Goal: Task Accomplishment & Management: Complete application form

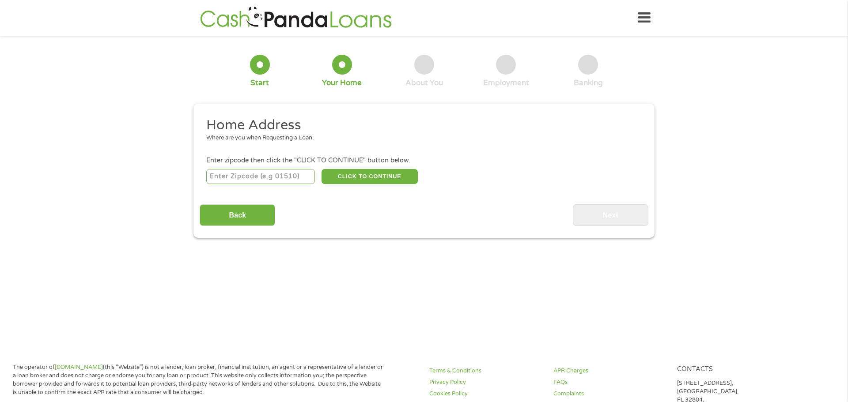
click at [233, 177] on input "number" at bounding box center [260, 176] width 109 height 15
type input "28546"
select select "[US_STATE]"
click at [363, 177] on button "CLICK TO CONTINUE" at bounding box center [369, 176] width 96 height 15
type input "28546"
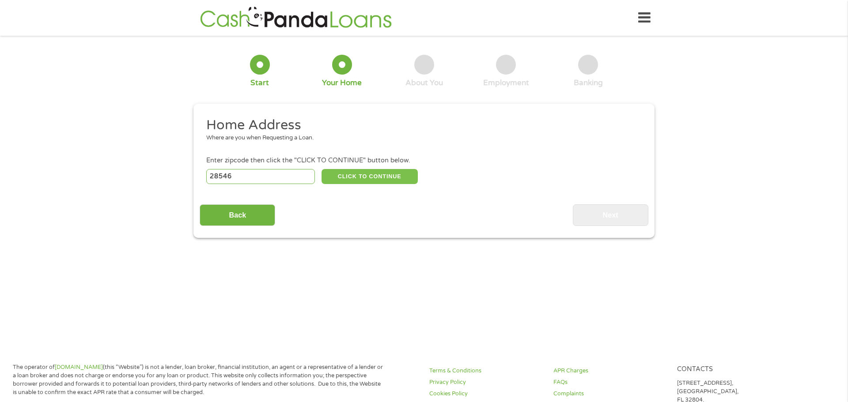
type input "[GEOGRAPHIC_DATA]"
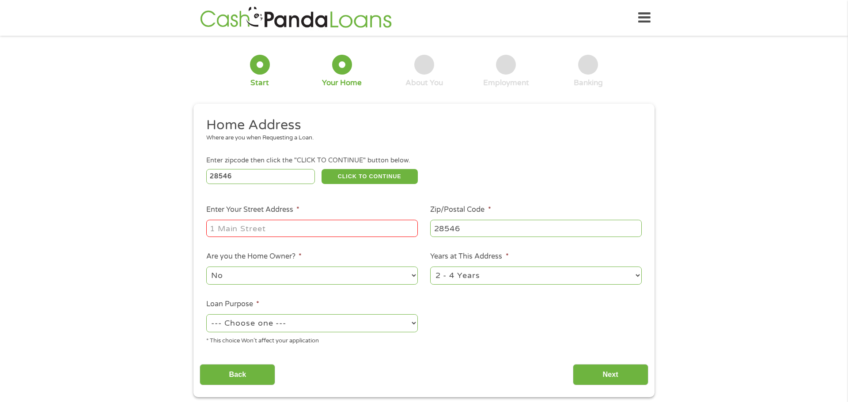
click at [307, 231] on input "Enter Your Street Address *" at bounding box center [311, 228] width 211 height 17
type input "[STREET_ADDRESS]"
click at [330, 327] on select "--- Choose one --- Pay Bills Debt Consolidation Home Improvement Major Purchase…" at bounding box center [311, 323] width 211 height 18
select select "paybills"
click at [206, 315] on select "--- Choose one --- Pay Bills Debt Consolidation Home Improvement Major Purchase…" at bounding box center [311, 323] width 211 height 18
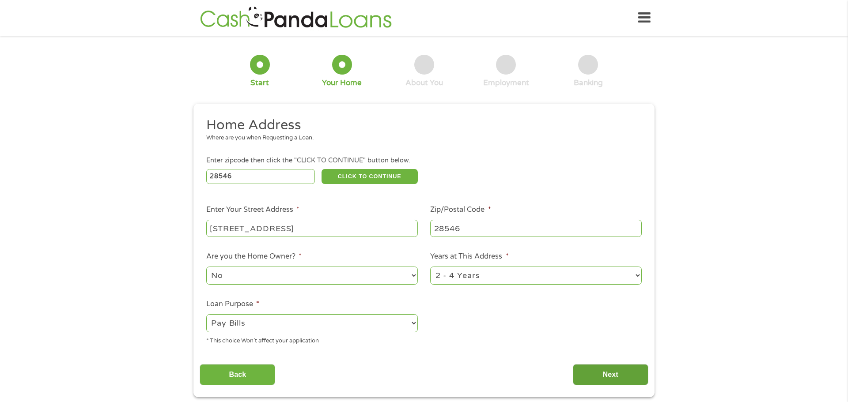
click at [609, 374] on input "Next" at bounding box center [611, 375] width 76 height 22
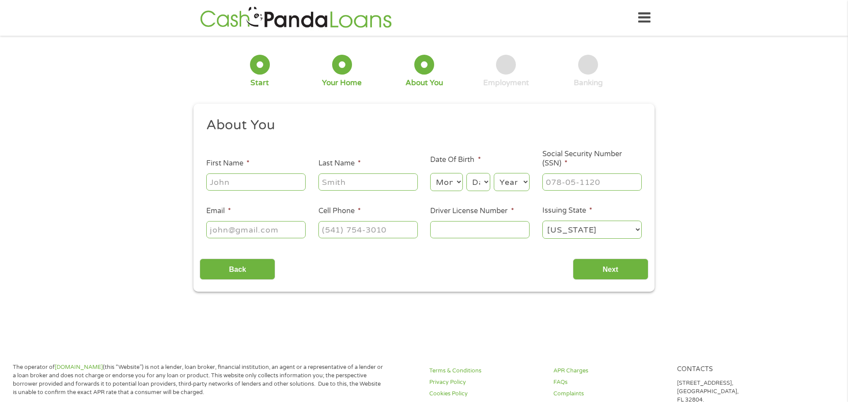
scroll to position [4, 4]
click at [275, 183] on input "First Name *" at bounding box center [255, 182] width 99 height 17
type input "[PERSON_NAME]"
type input "Toudle"
type input "[EMAIL_ADDRESS][DOMAIN_NAME]"
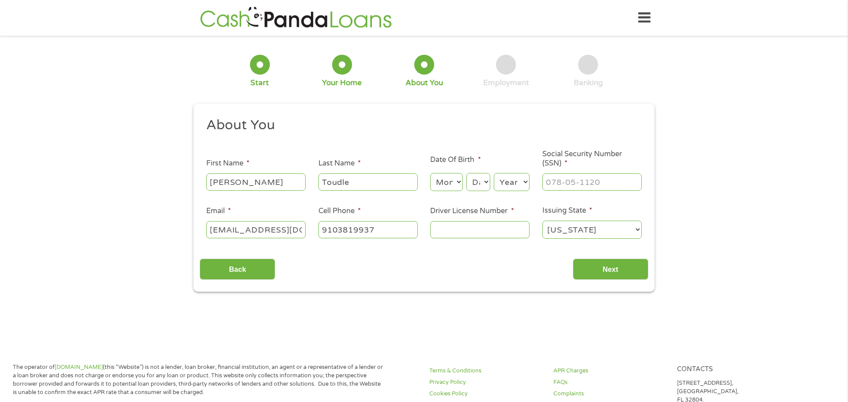
type input "[PHONE_NUMBER]"
click at [457, 183] on select "Month 1 2 3 4 5 6 7 8 9 10 11 12" at bounding box center [446, 182] width 32 height 18
click at [430, 173] on select "Month 1 2 3 4 5 6 7 8 9 10 11 12" at bounding box center [446, 182] width 32 height 18
click at [460, 182] on select "Month 1 2 3 4 5 6 7 8 9 10 11 12" at bounding box center [446, 182] width 32 height 18
select select "11"
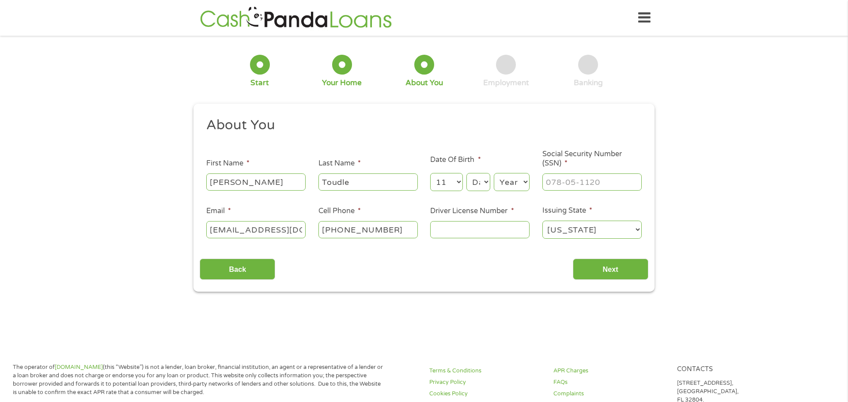
click at [430, 173] on select "Month 1 2 3 4 5 6 7 8 9 10 11 12" at bounding box center [446, 182] width 32 height 18
click at [487, 181] on select "Day 1 2 3 4 5 6 7 8 9 10 11 12 13 14 15 16 17 18 19 20 21 22 23 24 25 26 27 28 …" at bounding box center [478, 182] width 24 height 18
select select "23"
click at [466, 173] on select "Day 1 2 3 4 5 6 7 8 9 10 11 12 13 14 15 16 17 18 19 20 21 22 23 24 25 26 27 28 …" at bounding box center [478, 182] width 24 height 18
click at [521, 184] on select "Year [DATE] 2006 2005 2004 2003 2002 2001 2000 1999 1998 1997 1996 1995 1994 19…" at bounding box center [512, 182] width 36 height 18
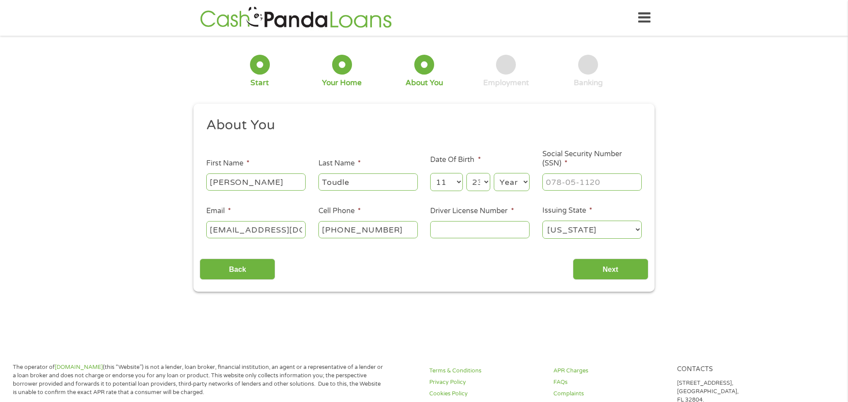
select select "1973"
click at [494, 173] on select "Year [DATE] 2006 2005 2004 2003 2002 2001 2000 1999 1998 1997 1996 1995 1994 19…" at bounding box center [512, 182] width 36 height 18
click at [598, 183] on input "Social Security Number (SSN) *" at bounding box center [591, 182] width 99 height 17
type input "245-51-3002"
click at [505, 233] on input "Driver License Number *" at bounding box center [479, 229] width 99 height 17
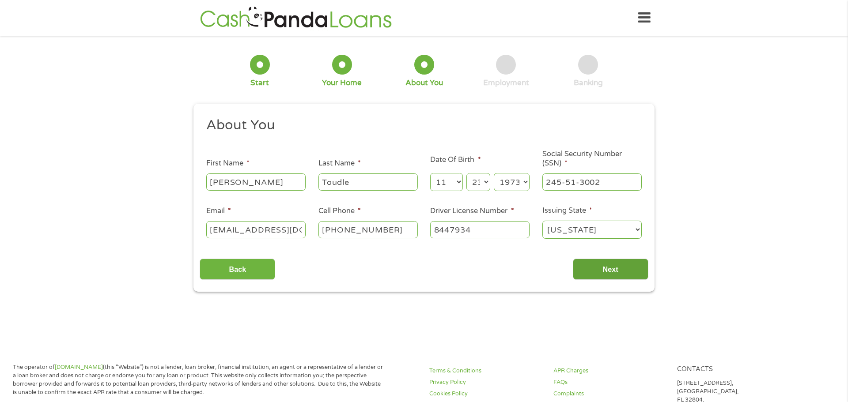
type input "8447934"
click at [613, 267] on input "Next" at bounding box center [611, 270] width 76 height 22
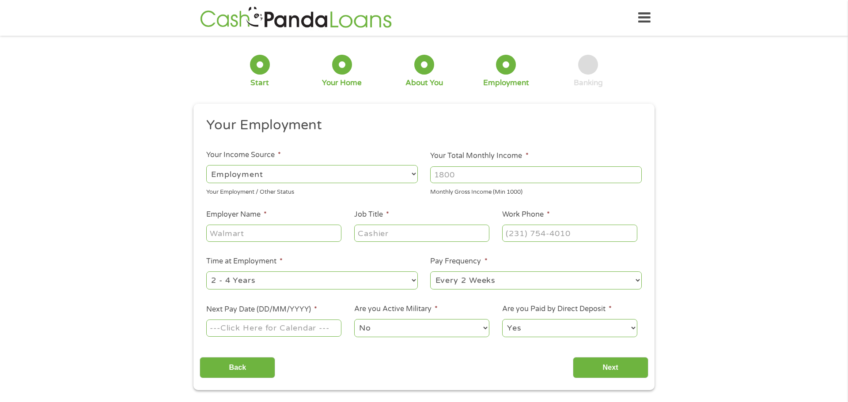
click at [324, 174] on select "--- Choose one --- Employment [DEMOGRAPHIC_DATA] Benefits" at bounding box center [311, 174] width 211 height 18
click at [483, 177] on input "Your Total Monthly Income *" at bounding box center [535, 174] width 211 height 17
type input "1480"
click at [283, 233] on input "Employer Name *" at bounding box center [273, 233] width 135 height 17
type input "disability"
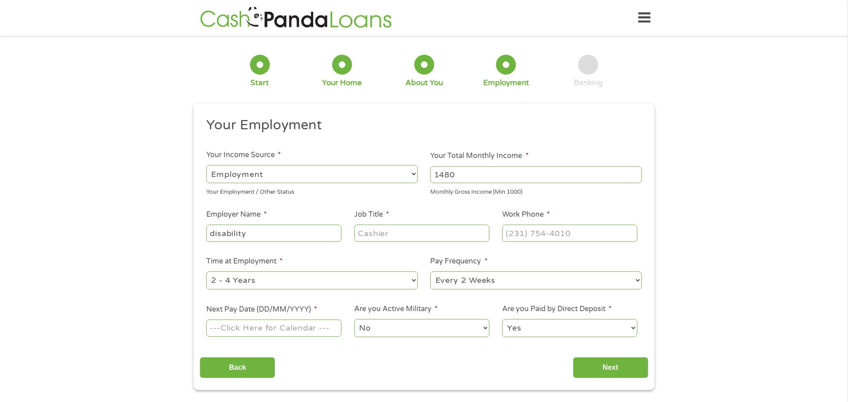
click at [405, 235] on input "Job Title *" at bounding box center [421, 233] width 135 height 17
type input "disability"
click at [588, 233] on input "Work Phone *" at bounding box center [569, 233] width 135 height 17
type input "(180) 077-2121"
click at [725, 196] on div "1 Start 2 Your Home 3 About You 4 Employment 5 Banking 6 This field is hidden w…" at bounding box center [424, 216] width 848 height 348
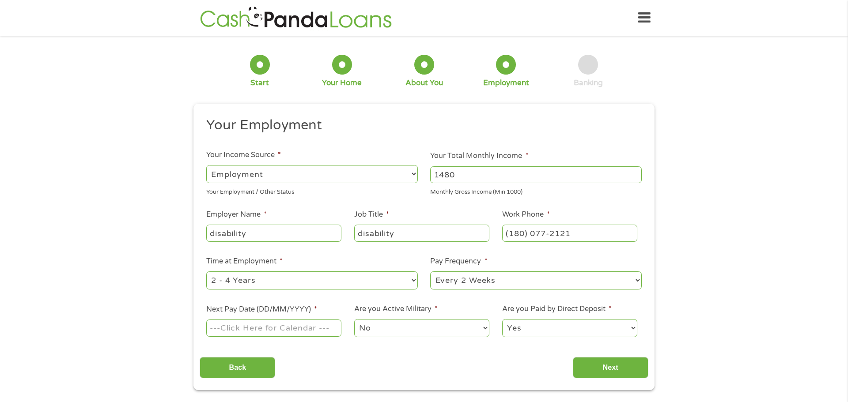
click at [511, 280] on select "--- Choose one --- Every 2 Weeks Every Week Monthly Semi-Monthly" at bounding box center [535, 281] width 211 height 18
select select "monthly"
click at [430, 272] on select "--- Choose one --- Every 2 Weeks Every Week Monthly Semi-Monthly" at bounding box center [535, 281] width 211 height 18
click at [296, 327] on input "Next Pay Date (DD/MM/YYYY) *" at bounding box center [273, 328] width 135 height 17
type input "[DATE]"
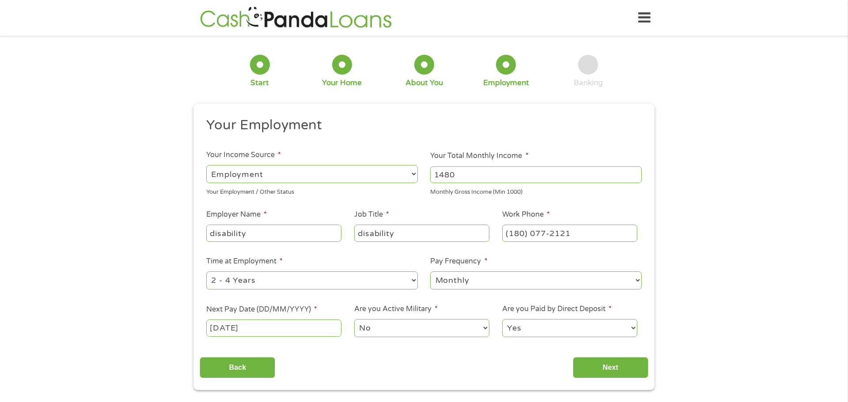
click at [593, 234] on input "(180) 077-2121" at bounding box center [569, 233] width 135 height 17
type input "[PHONE_NUMBER]"
click at [275, 283] on select "--- Choose one --- 1 Year or less 1 - 2 Years 2 - 4 Years Over 4 Years" at bounding box center [311, 281] width 211 height 18
select select "60months"
click at [206, 272] on select "--- Choose one --- 1 Year or less 1 - 2 Years 2 - 4 Years Over 4 Years" at bounding box center [311, 281] width 211 height 18
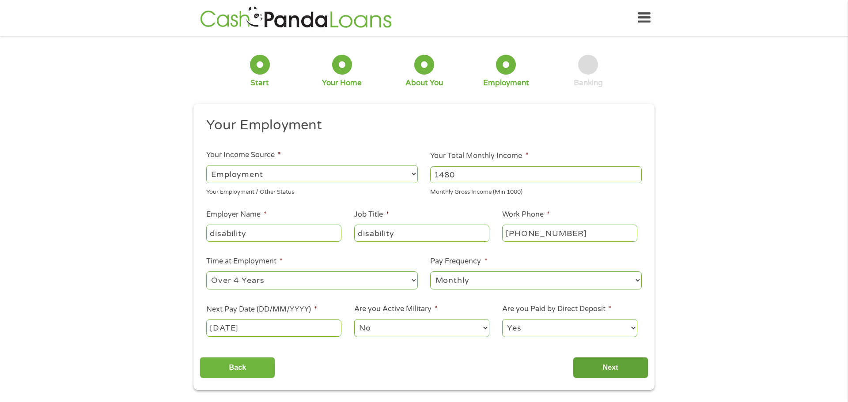
click at [610, 368] on input "Next" at bounding box center [611, 368] width 76 height 22
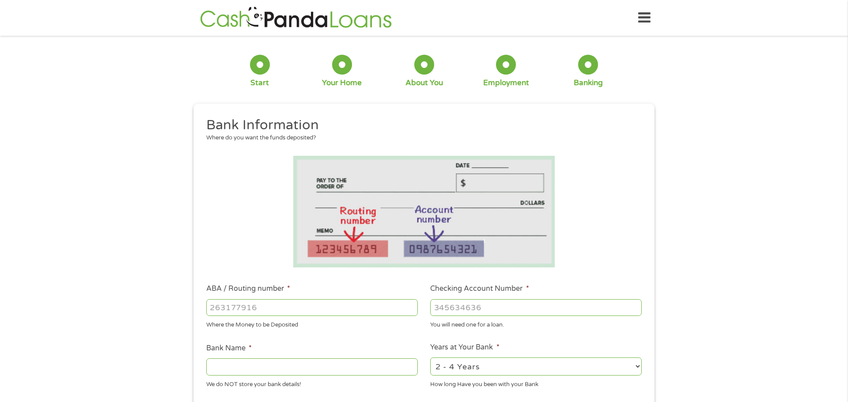
click at [322, 306] on input "ABA / Routing number *" at bounding box center [311, 307] width 211 height 17
click at [253, 370] on input "Bank Name *" at bounding box center [311, 367] width 211 height 17
type input "pnc"
click at [287, 308] on input "ABA / Routing number *" at bounding box center [311, 307] width 211 height 17
